Goal: Task Accomplishment & Management: Use online tool/utility

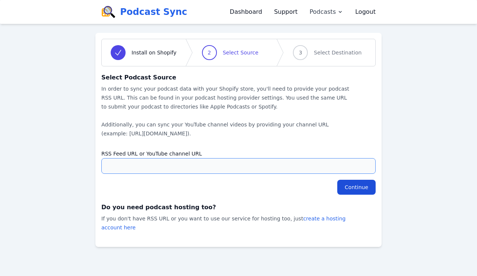
click at [224, 167] on input "RSS Feed URL or YouTube channel URL" at bounding box center [238, 166] width 274 height 16
paste input "https://sites.libsyn.com/573610"
type input "https://sites.libsyn.com/573610"
click at [359, 191] on input "Continue" at bounding box center [356, 187] width 38 height 15
click at [236, 159] on input "RSS Feed URL or YouTube channel URL" at bounding box center [238, 166] width 274 height 16
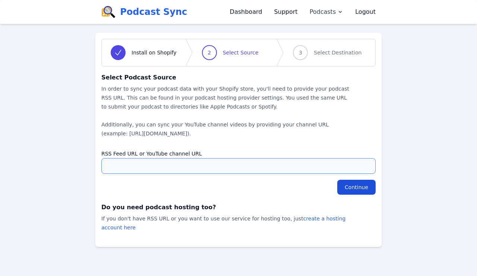
paste input "https://sites.libsyn.com/573610"
type input "https://sites.libsyn.com/573610"
click at [364, 187] on input "Continue" at bounding box center [356, 187] width 38 height 15
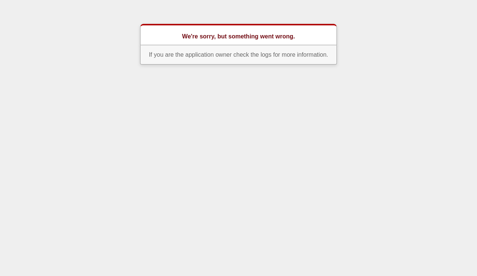
click at [279, 56] on p "If you are the application owner check the logs for more information." at bounding box center [238, 54] width 197 height 19
click at [265, 47] on p "If you are the application owner check the logs for more information." at bounding box center [238, 54] width 197 height 19
click at [264, 39] on h1 "We're sorry, but something went wrong." at bounding box center [238, 36] width 149 height 9
